Goal: Task Accomplishment & Management: Use online tool/utility

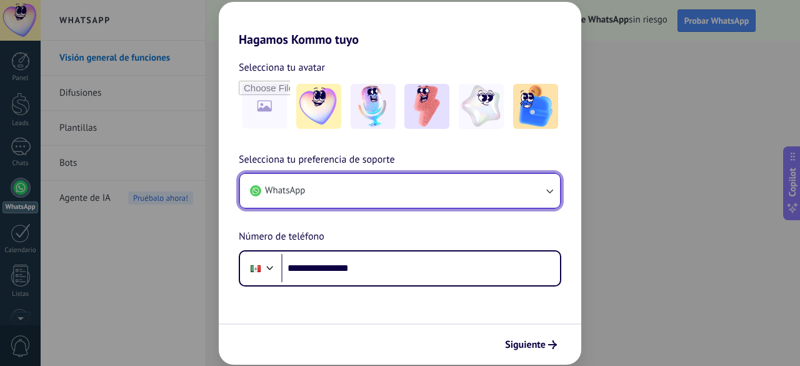
click at [418, 198] on button "WhatsApp" at bounding box center [400, 191] width 320 height 34
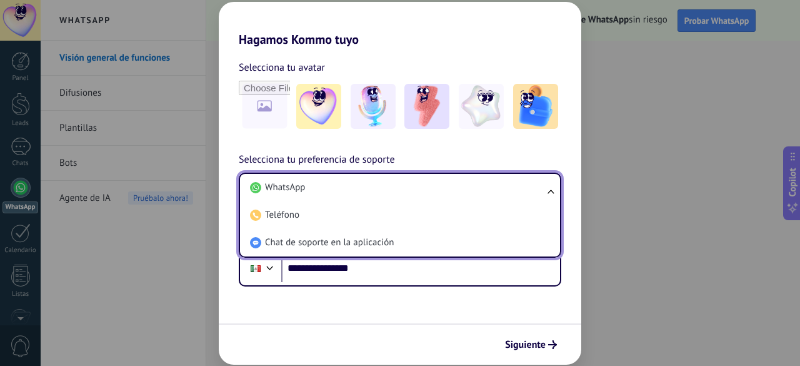
click at [418, 198] on li "WhatsApp" at bounding box center [397, 188] width 305 height 28
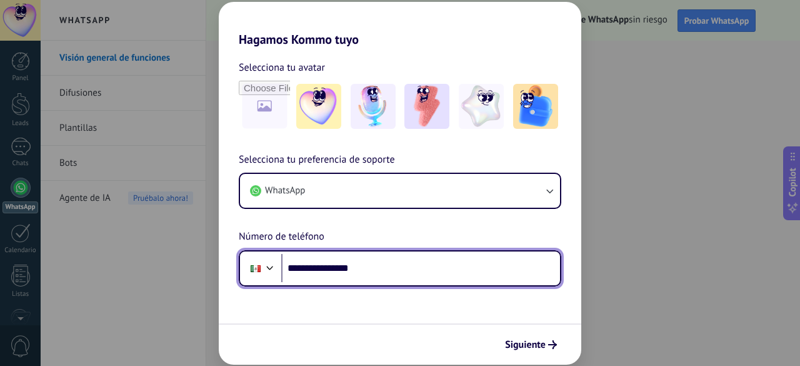
click at [482, 273] on input "**********" at bounding box center [420, 268] width 279 height 29
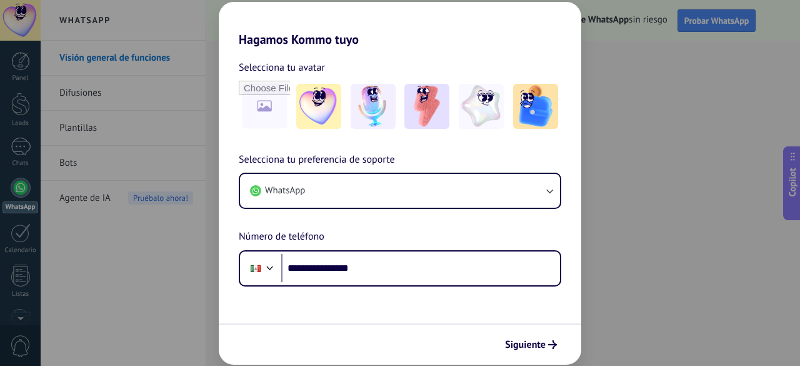
click at [568, 351] on div "Siguiente" at bounding box center [400, 343] width 363 height 41
click at [552, 344] on icon "submit" at bounding box center [552, 344] width 9 height 9
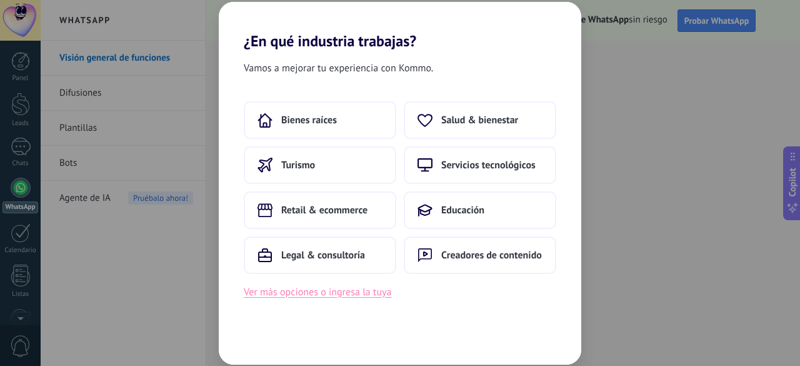
click at [375, 296] on button "Ver más opciones o ingresa la tuya" at bounding box center [318, 292] width 148 height 16
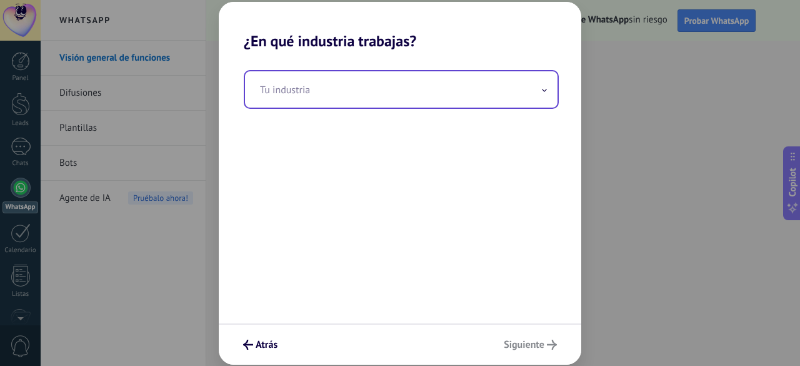
click at [366, 99] on input "text" at bounding box center [401, 89] width 313 height 36
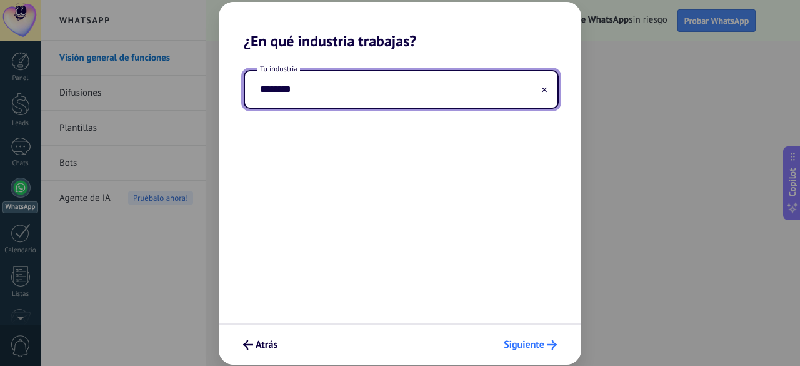
type input "********"
click at [541, 343] on span "Siguiente" at bounding box center [524, 344] width 41 height 9
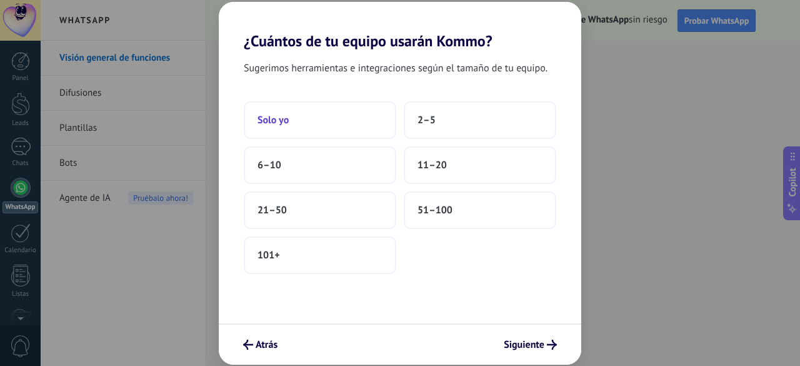
click at [369, 134] on button "Solo yo" at bounding box center [320, 120] width 153 height 38
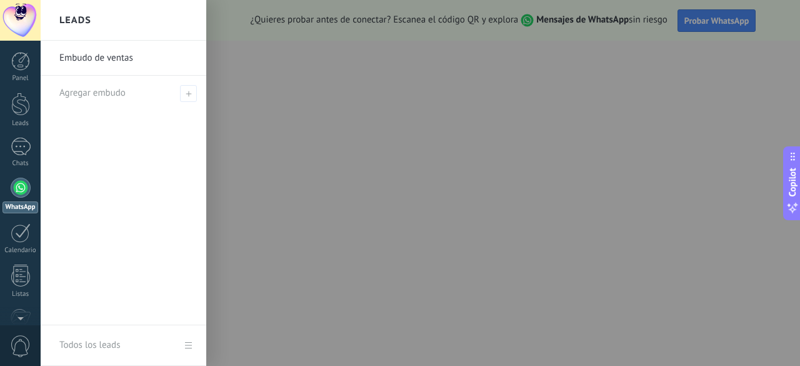
click at [126, 67] on link "Embudo de ventas" at bounding box center [126, 58] width 134 height 35
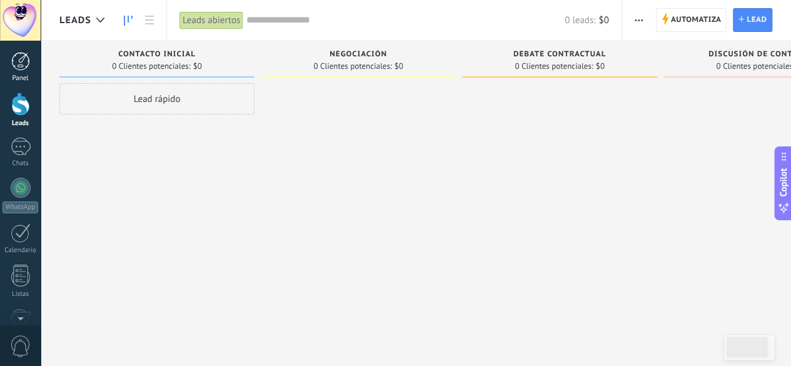
click at [28, 61] on div at bounding box center [20, 61] width 19 height 19
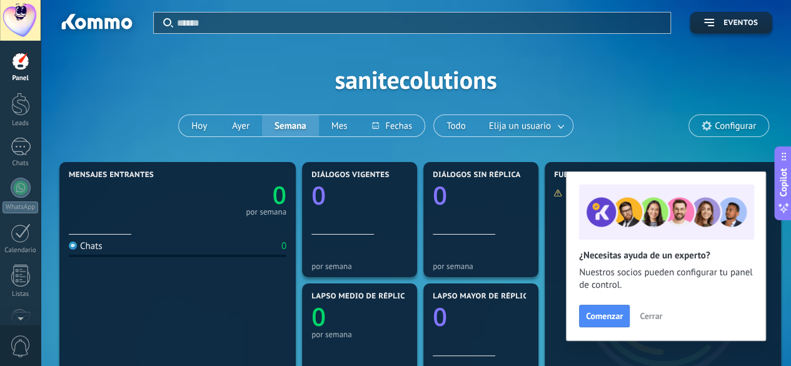
click at [371, 86] on div "Aplicar Eventos sanitecolutions [DATE] [DATE] Semana Mes Todo Elija un usuario …" at bounding box center [415, 79] width 713 height 159
drag, startPoint x: 371, startPoint y: 86, endPoint x: 595, endPoint y: 91, distance: 223.9
click at [595, 91] on div "Aplicar Eventos sanitecolutions [DATE] [DATE] Semana Mes Todo Elija un usuario …" at bounding box center [415, 79] width 713 height 159
click at [634, 316] on button "Cerrar" at bounding box center [651, 315] width 34 height 19
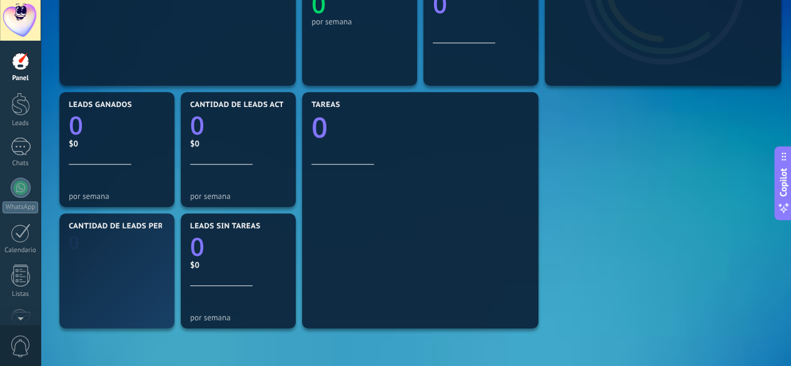
scroll to position [63, 0]
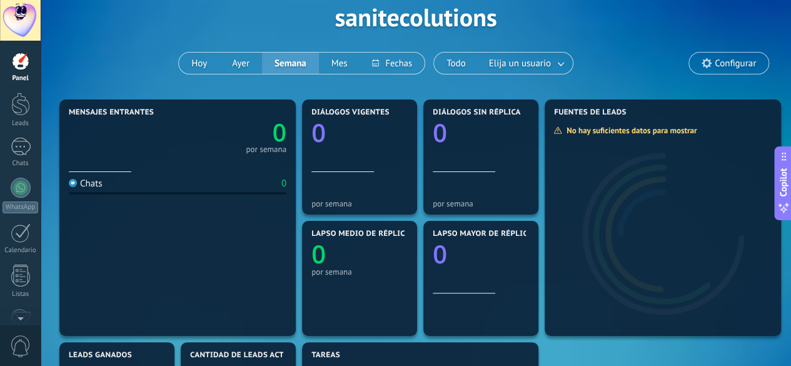
click at [719, 74] on div "Aplicar Eventos sanitecolutions [DATE] [DATE] Semana Mes Todo Elija un usuario …" at bounding box center [415, 16] width 713 height 159
click at [729, 64] on span "Configurar" at bounding box center [735, 63] width 41 height 11
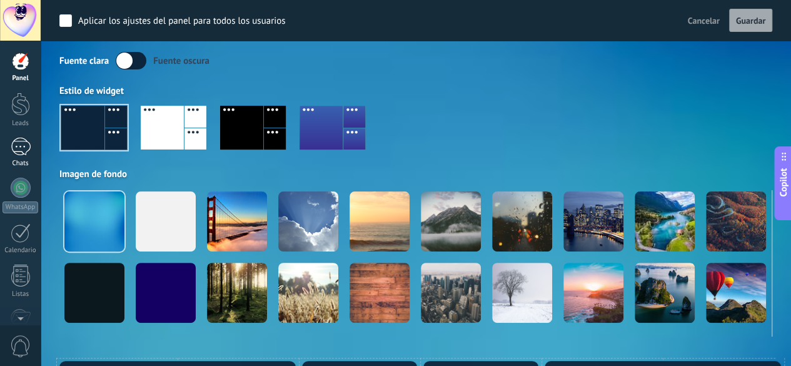
click at [22, 162] on div "Chats" at bounding box center [21, 163] width 36 height 8
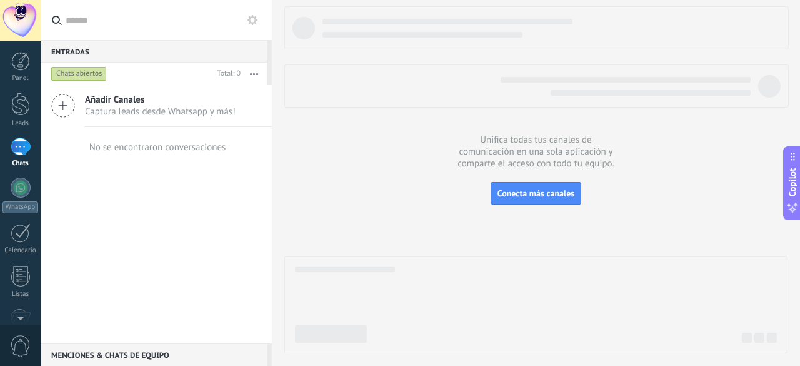
click at [149, 124] on div "Añadir Canales Captura leads desde Whatsapp y más!" at bounding box center [156, 106] width 231 height 42
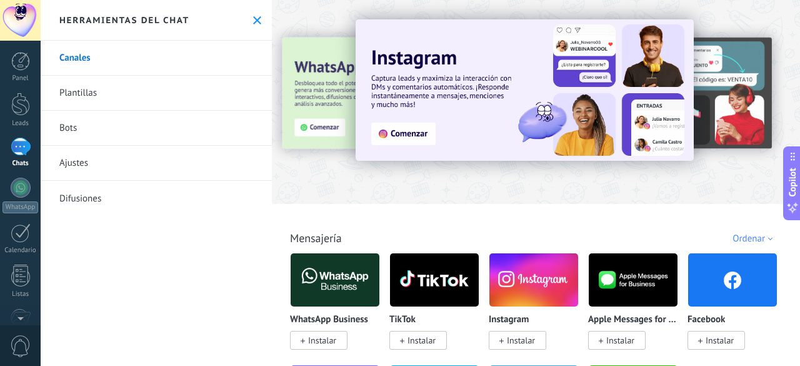
click at [253, 19] on icon at bounding box center [257, 20] width 8 height 8
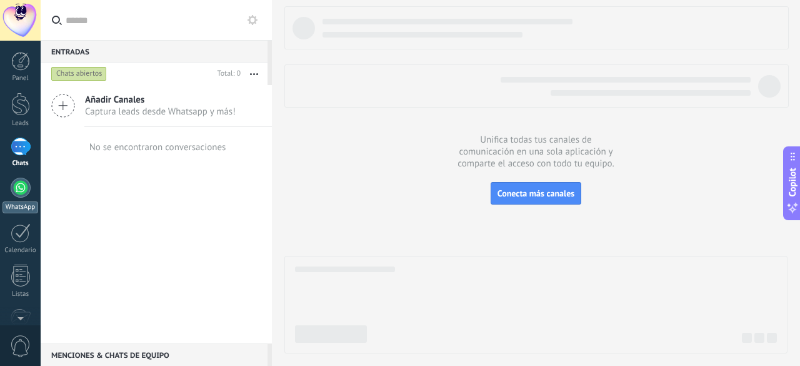
click at [21, 189] on div at bounding box center [21, 188] width 20 height 20
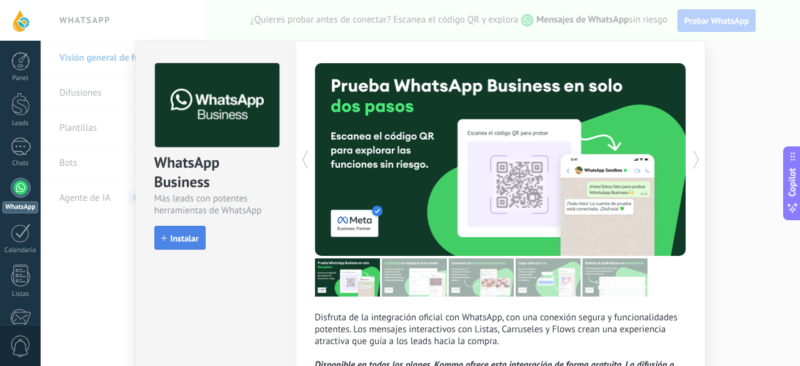
click at [180, 239] on span "Instalar" at bounding box center [185, 238] width 28 height 9
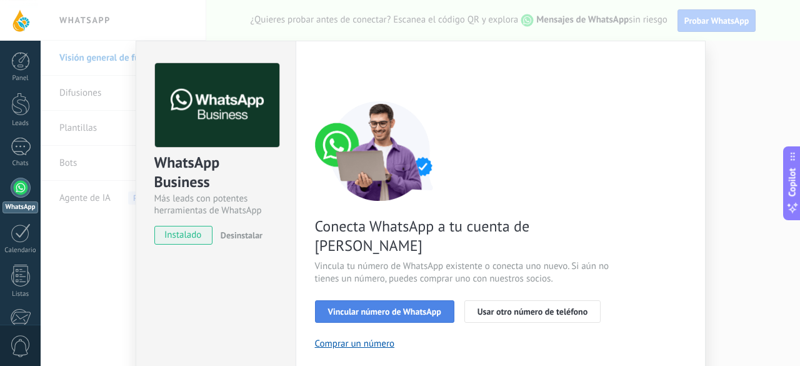
click at [424, 307] on span "Vincular número de WhatsApp" at bounding box center [384, 311] width 113 height 9
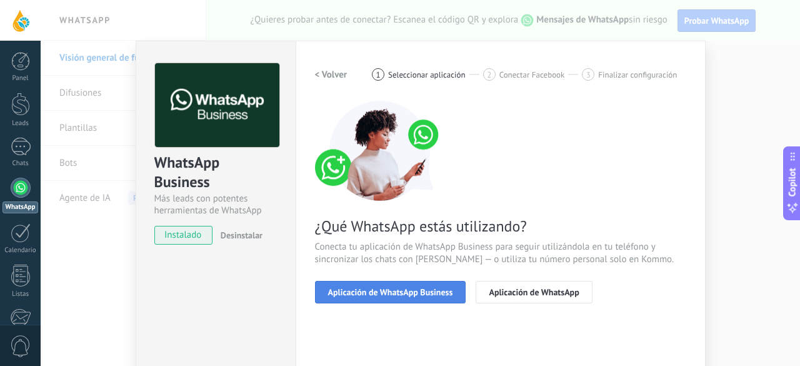
click at [392, 294] on span "Aplicación de WhatsApp Business" at bounding box center [390, 292] width 125 height 9
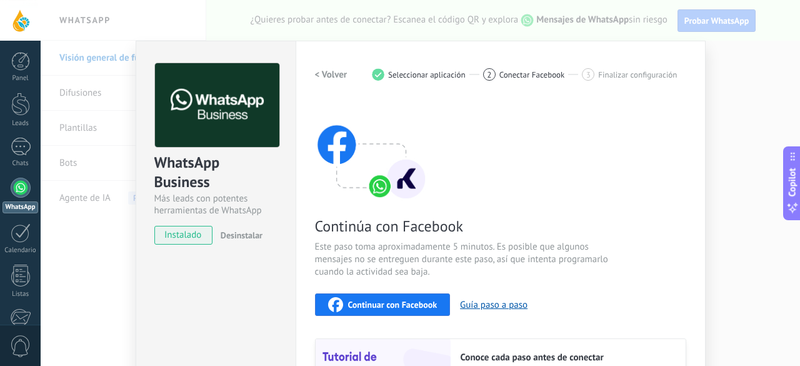
click at [410, 307] on span "Continuar con Facebook" at bounding box center [392, 304] width 89 height 9
click at [333, 295] on button "Continuar con Facebook" at bounding box center [383, 304] width 136 height 23
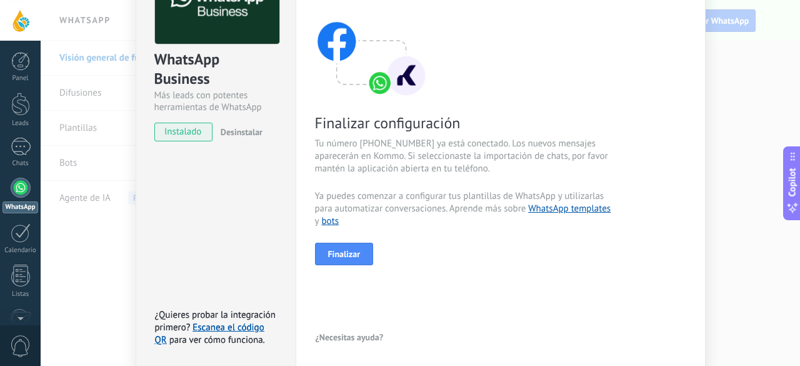
scroll to position [125, 0]
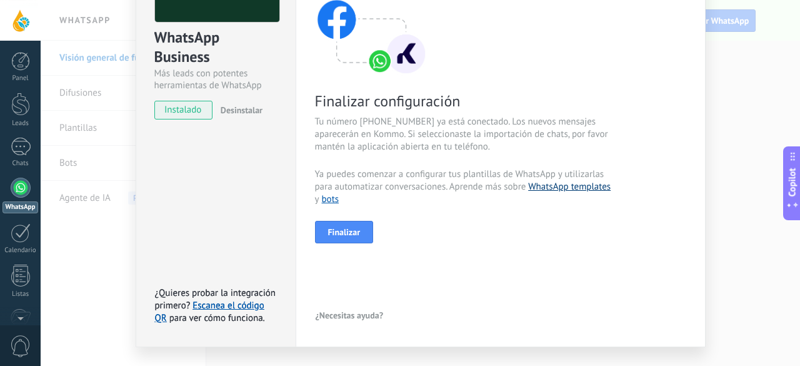
click at [580, 187] on link "WhatsApp templates" at bounding box center [569, 187] width 83 height 12
click at [331, 199] on link "bots" at bounding box center [331, 199] width 18 height 12
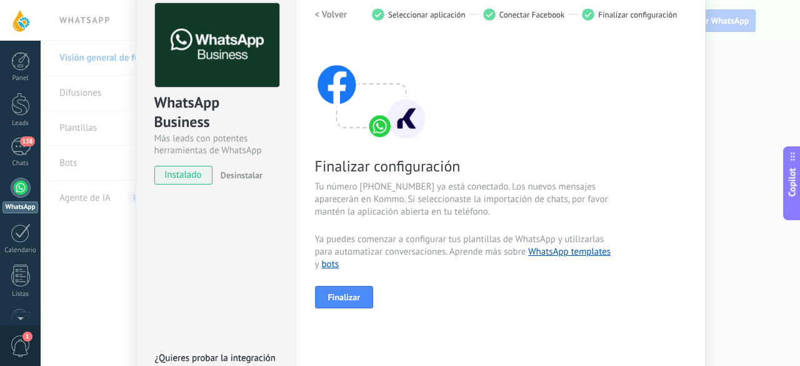
scroll to position [63, 0]
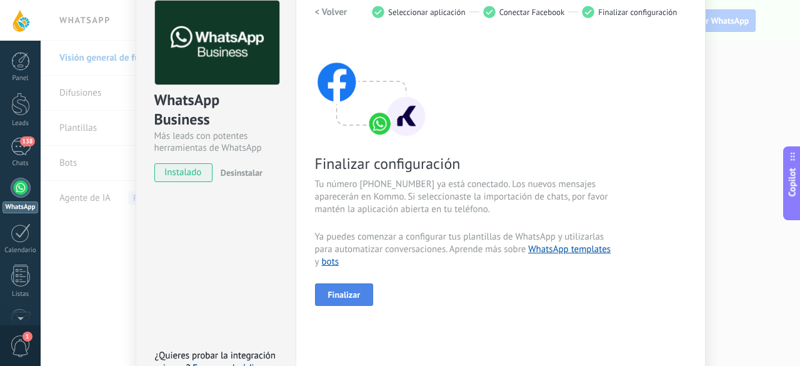
click at [356, 296] on span "Finalizar" at bounding box center [344, 294] width 33 height 9
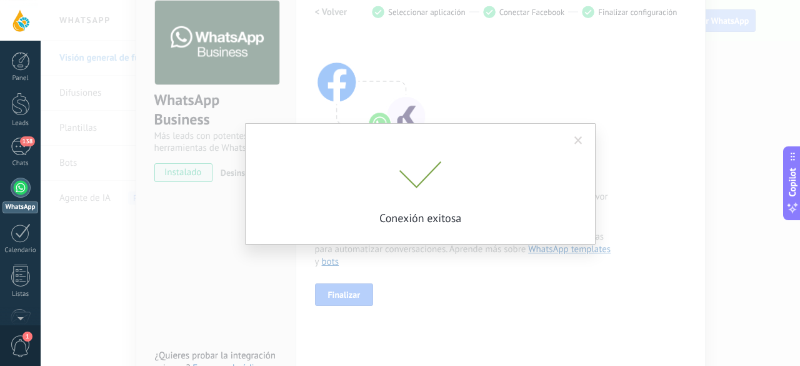
click at [576, 143] on span at bounding box center [578, 140] width 8 height 9
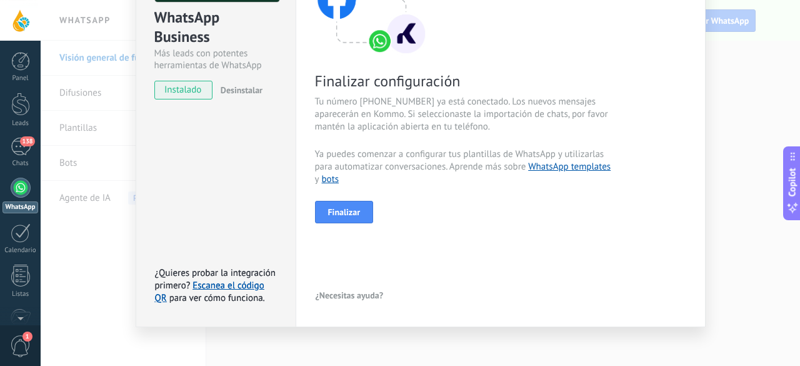
scroll to position [153, 0]
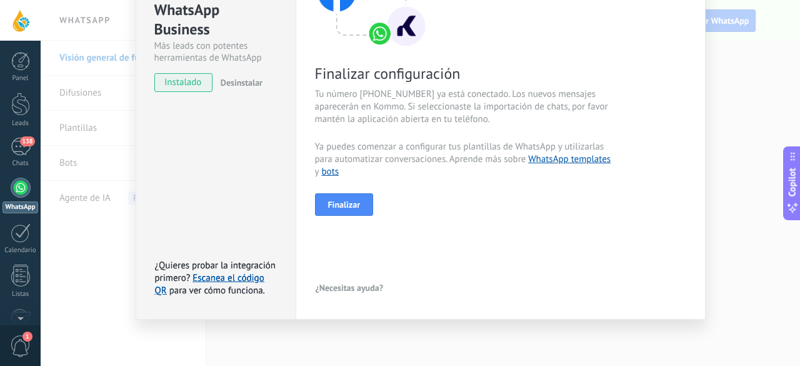
drag, startPoint x: 101, startPoint y: 238, endPoint x: 51, endPoint y: 177, distance: 79.5
click at [101, 238] on div "WhatsApp Business Más leads con potentes herramientas de WhatsApp instalado Des…" at bounding box center [421, 183] width 760 height 366
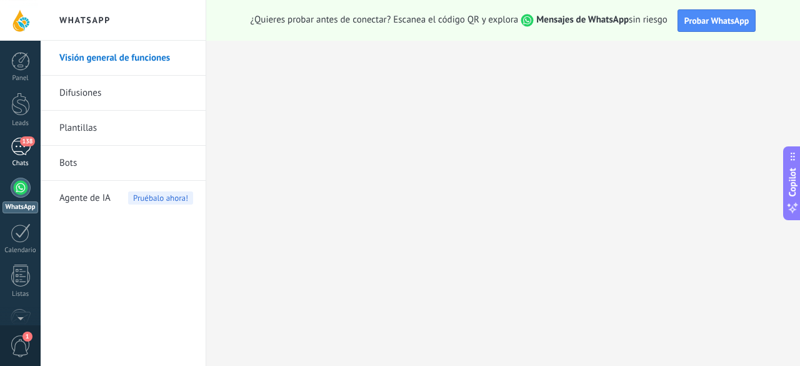
click at [27, 157] on link "138 Chats" at bounding box center [20, 153] width 41 height 30
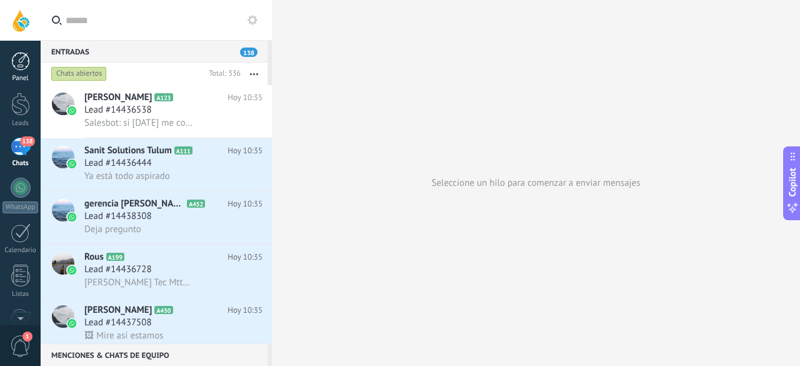
click at [31, 66] on link "Panel" at bounding box center [20, 67] width 41 height 31
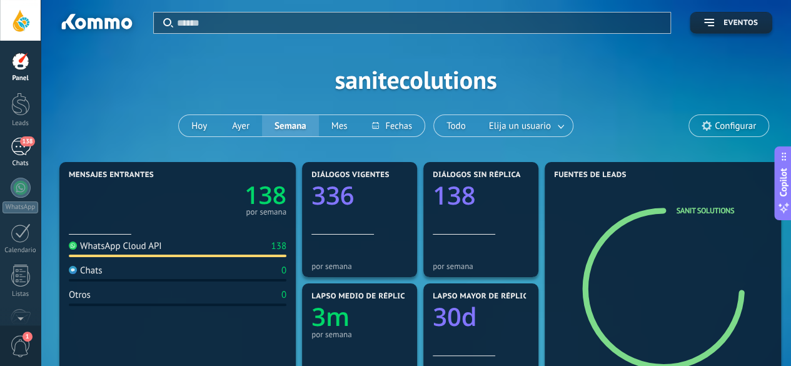
click at [23, 149] on div "138" at bounding box center [21, 147] width 20 height 18
